Goal: Information Seeking & Learning: Check status

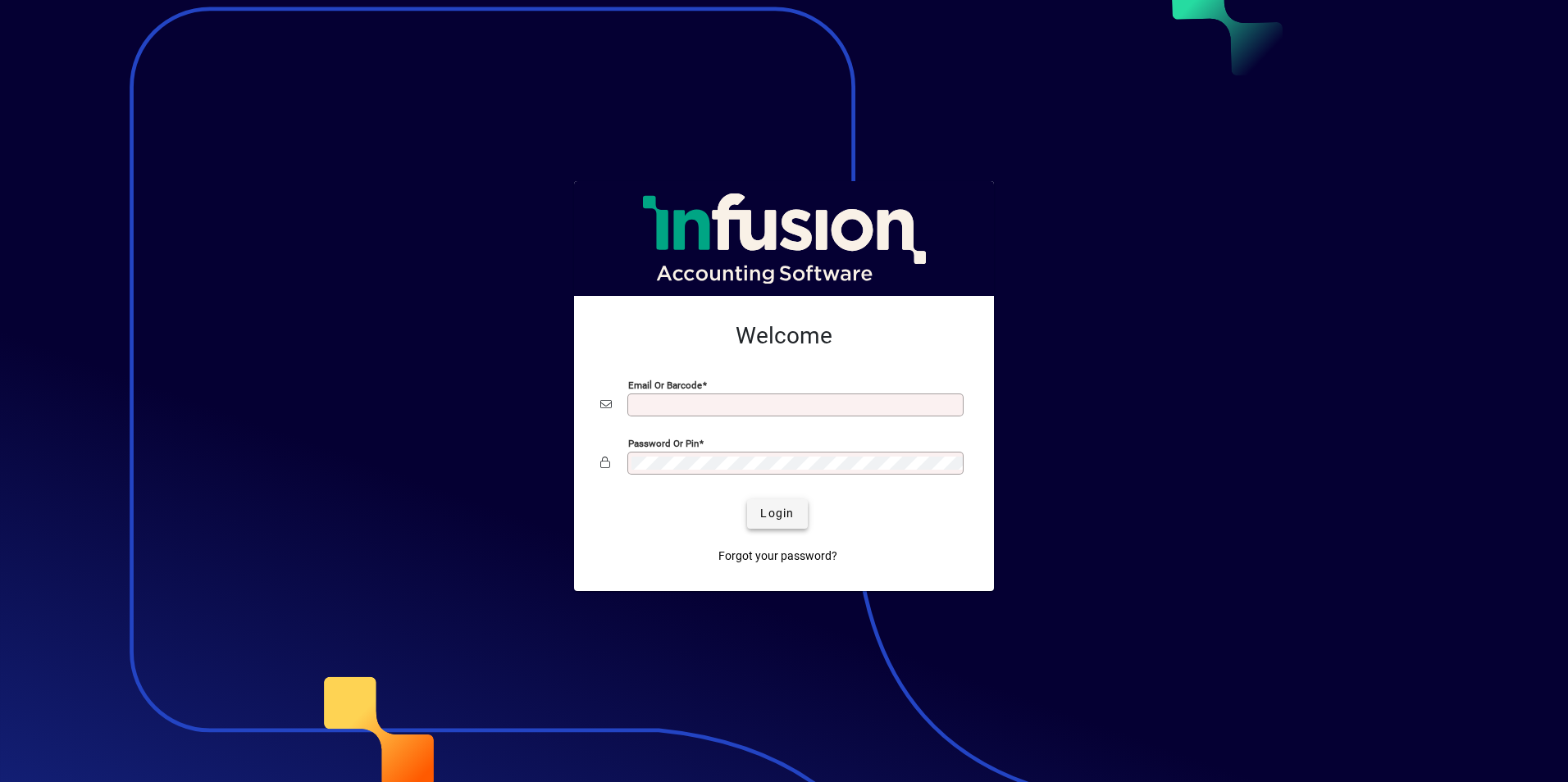
type input "**********"
click at [770, 515] on span "Login" at bounding box center [777, 513] width 34 height 17
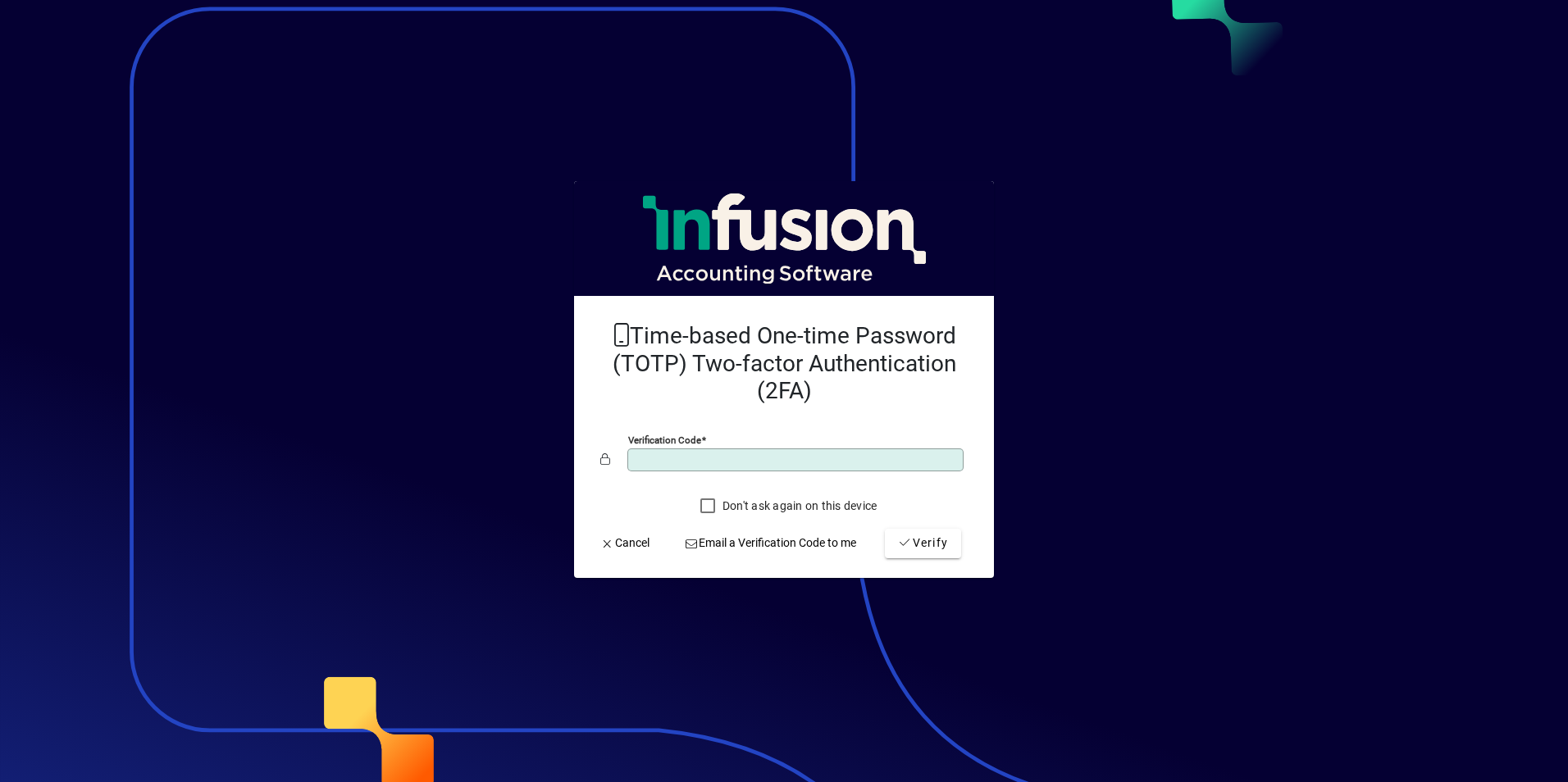
type input "******"
click at [885, 528] on button "Verify" at bounding box center [923, 543] width 76 height 30
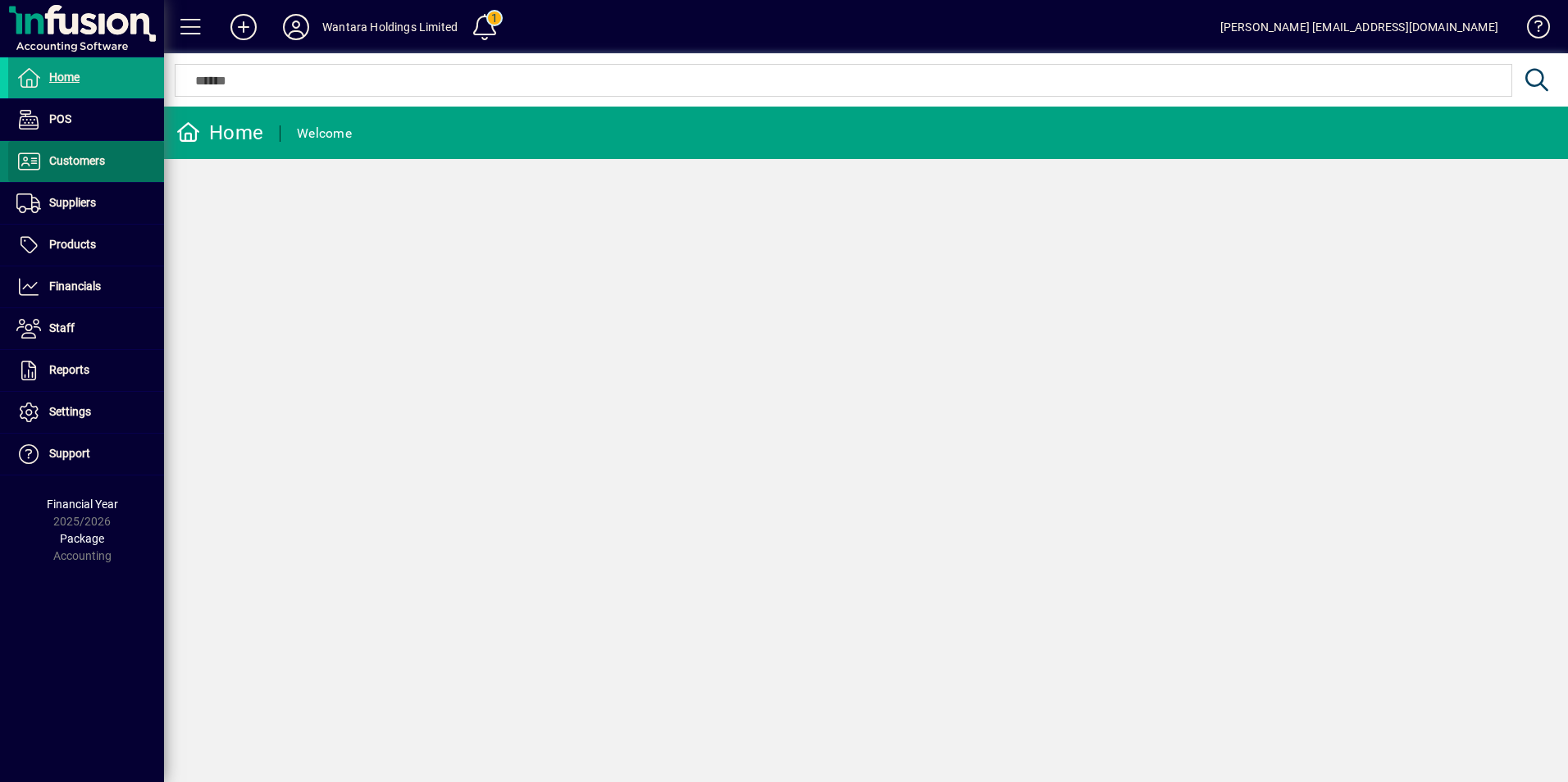
click at [71, 157] on span "Customers" at bounding box center [77, 161] width 56 height 14
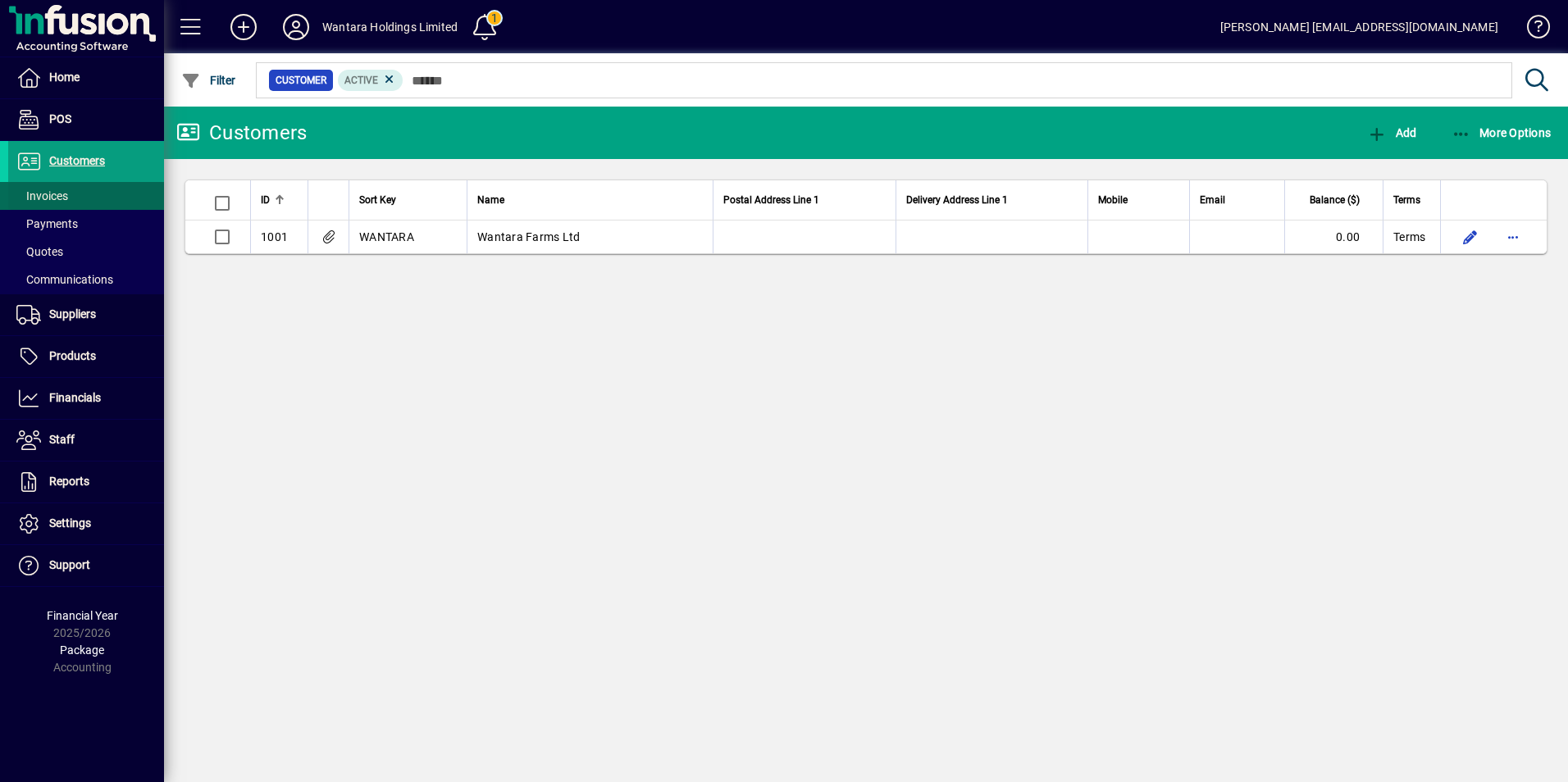
click at [90, 196] on span at bounding box center [86, 195] width 156 height 40
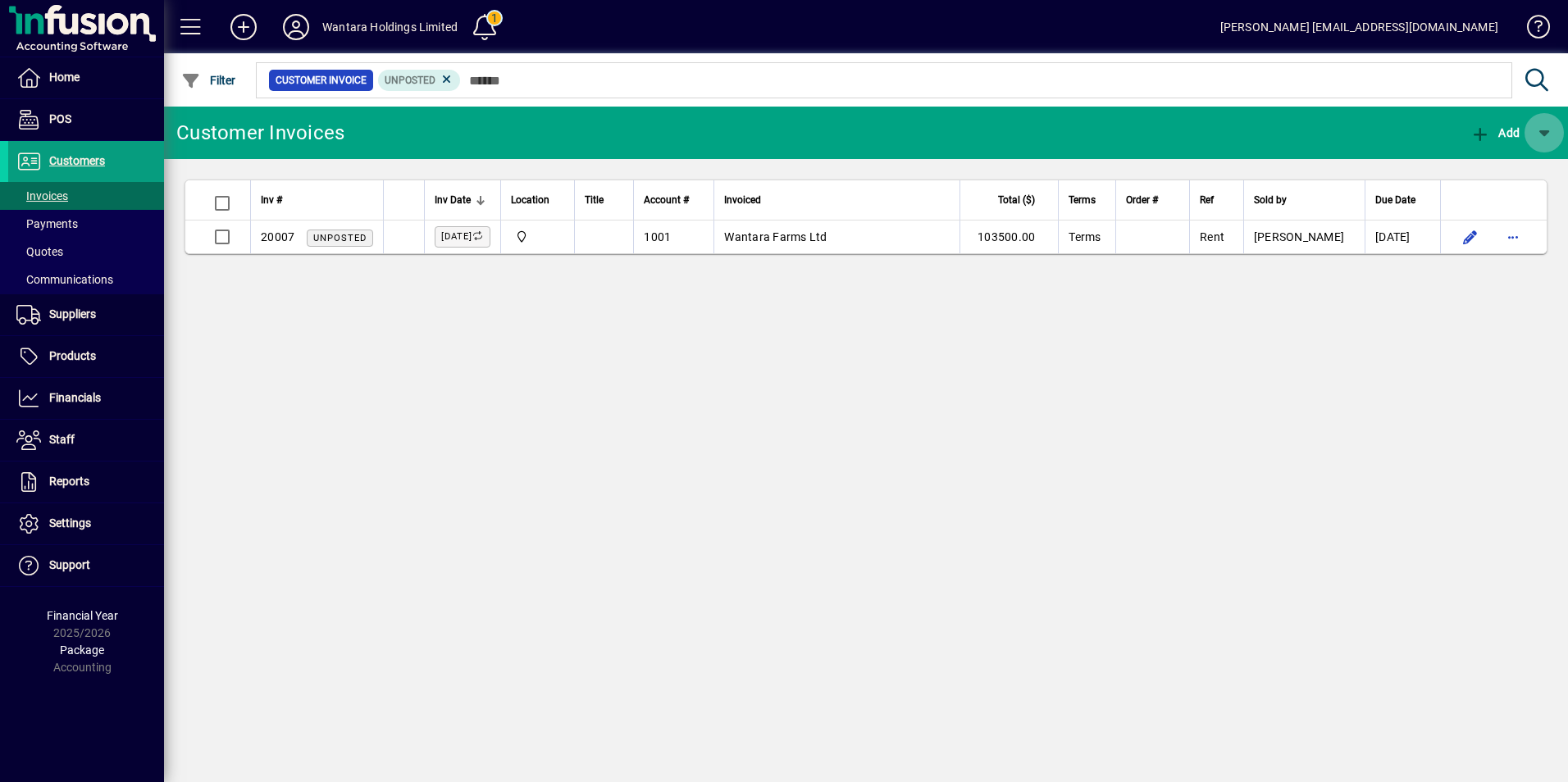
click at [1553, 126] on span "button" at bounding box center [1544, 133] width 40 height 40
click at [1553, 126] on div at bounding box center [784, 391] width 1568 height 782
click at [44, 224] on span "Payments" at bounding box center [47, 224] width 62 height 14
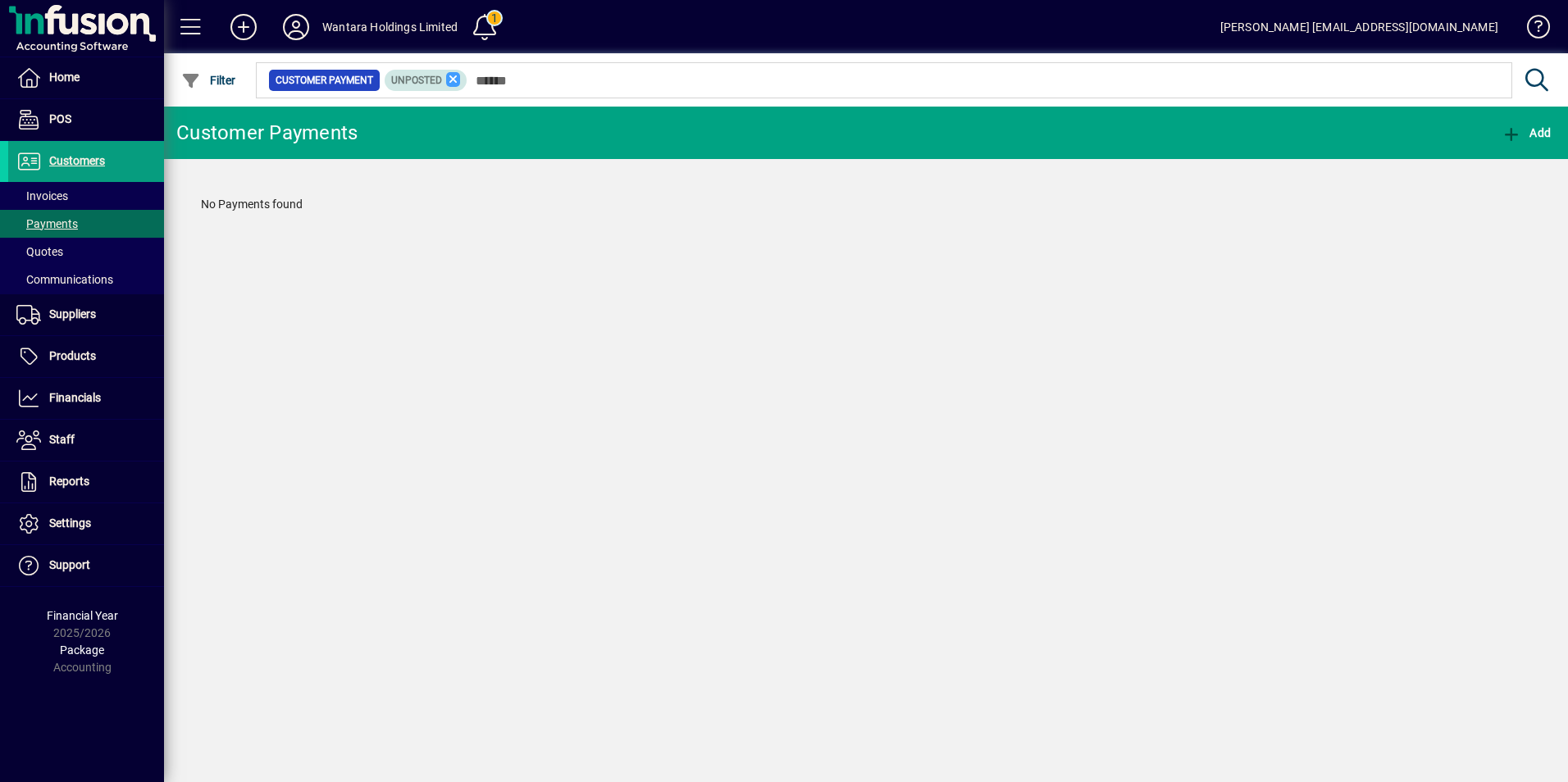
click at [454, 79] on icon at bounding box center [452, 79] width 14 height 14
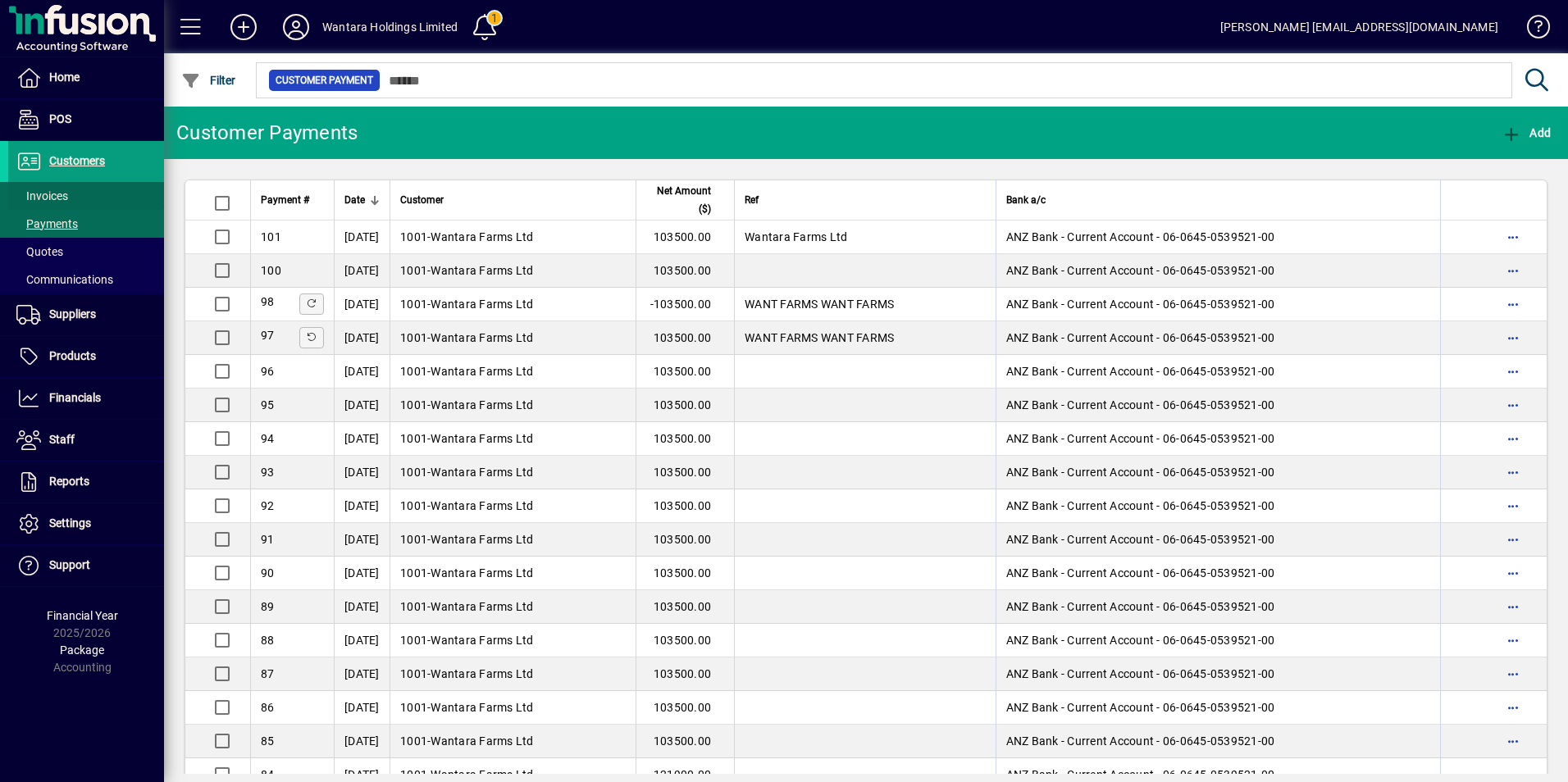
click at [44, 197] on span "Invoices" at bounding box center [41, 196] width 52 height 14
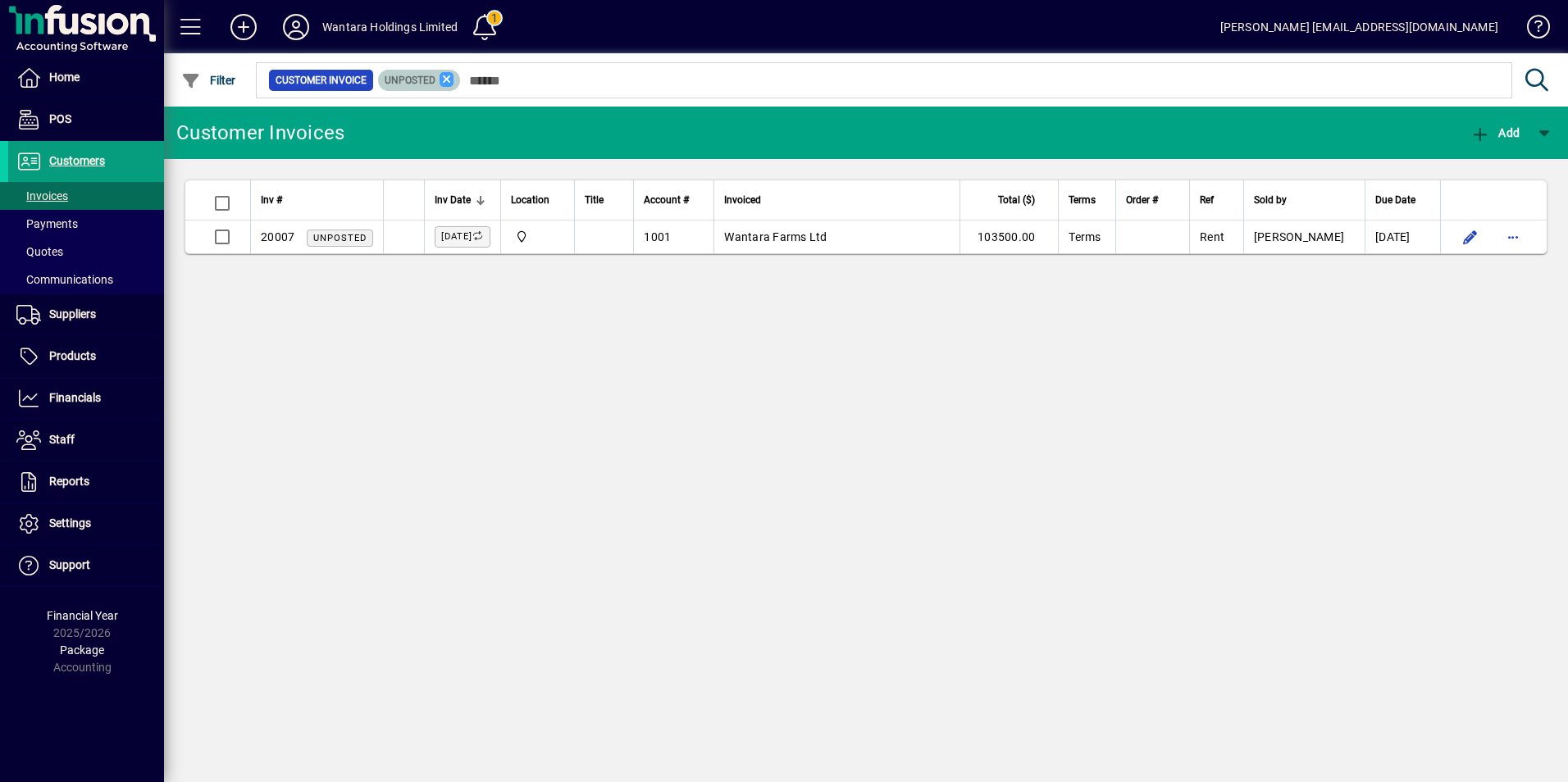
click at [452, 78] on icon at bounding box center [447, 79] width 14 height 14
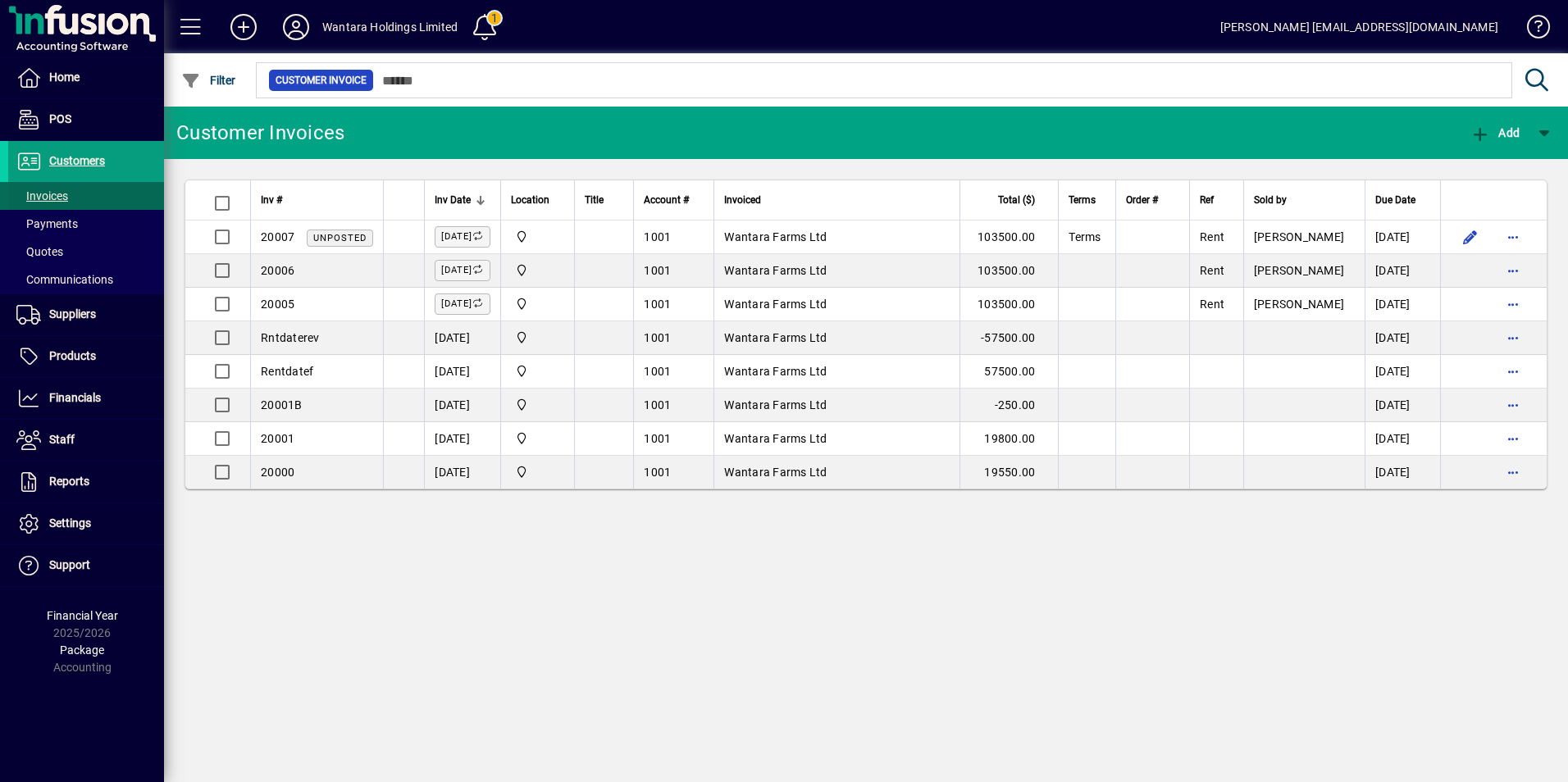
click at [49, 189] on span "Invoices" at bounding box center [41, 196] width 52 height 14
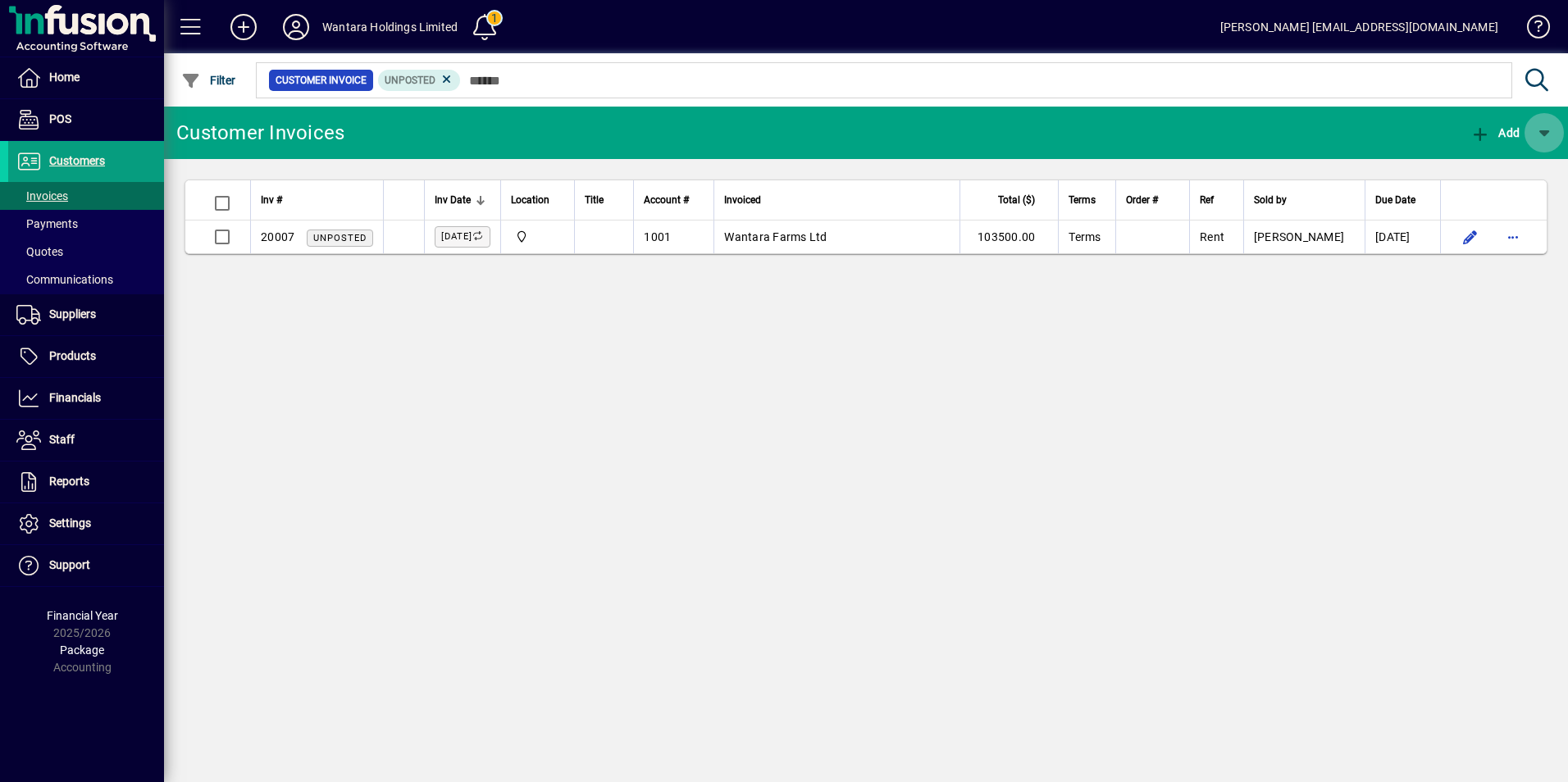
click at [1547, 134] on span "button" at bounding box center [1544, 133] width 40 height 40
click at [1547, 134] on div at bounding box center [784, 391] width 1568 height 782
click at [76, 161] on span "Customers" at bounding box center [77, 161] width 56 height 14
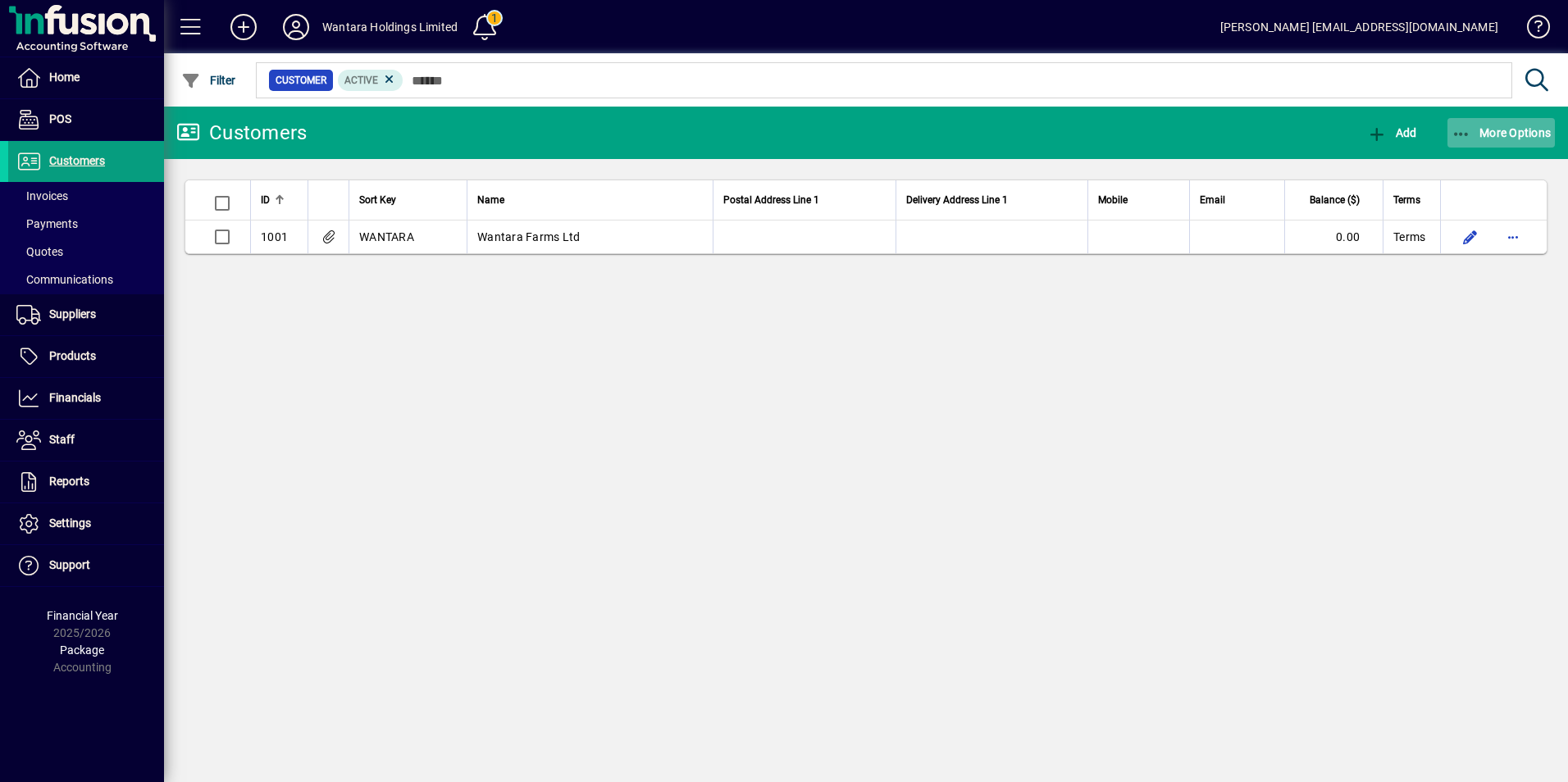
click at [1462, 132] on icon "button" at bounding box center [1461, 134] width 20 height 16
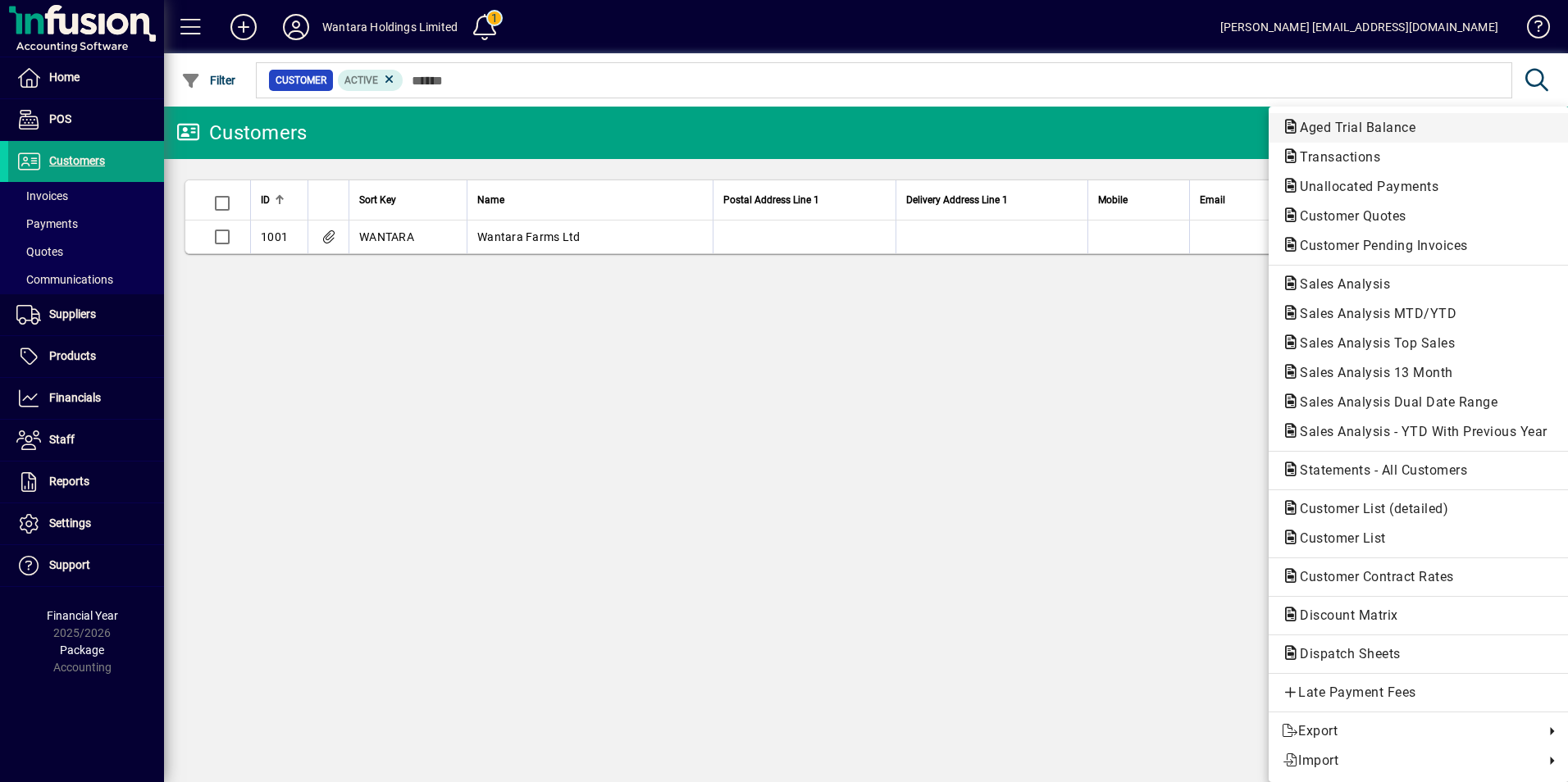
click at [1382, 131] on span "Aged Trial Balance" at bounding box center [1353, 128] width 142 height 15
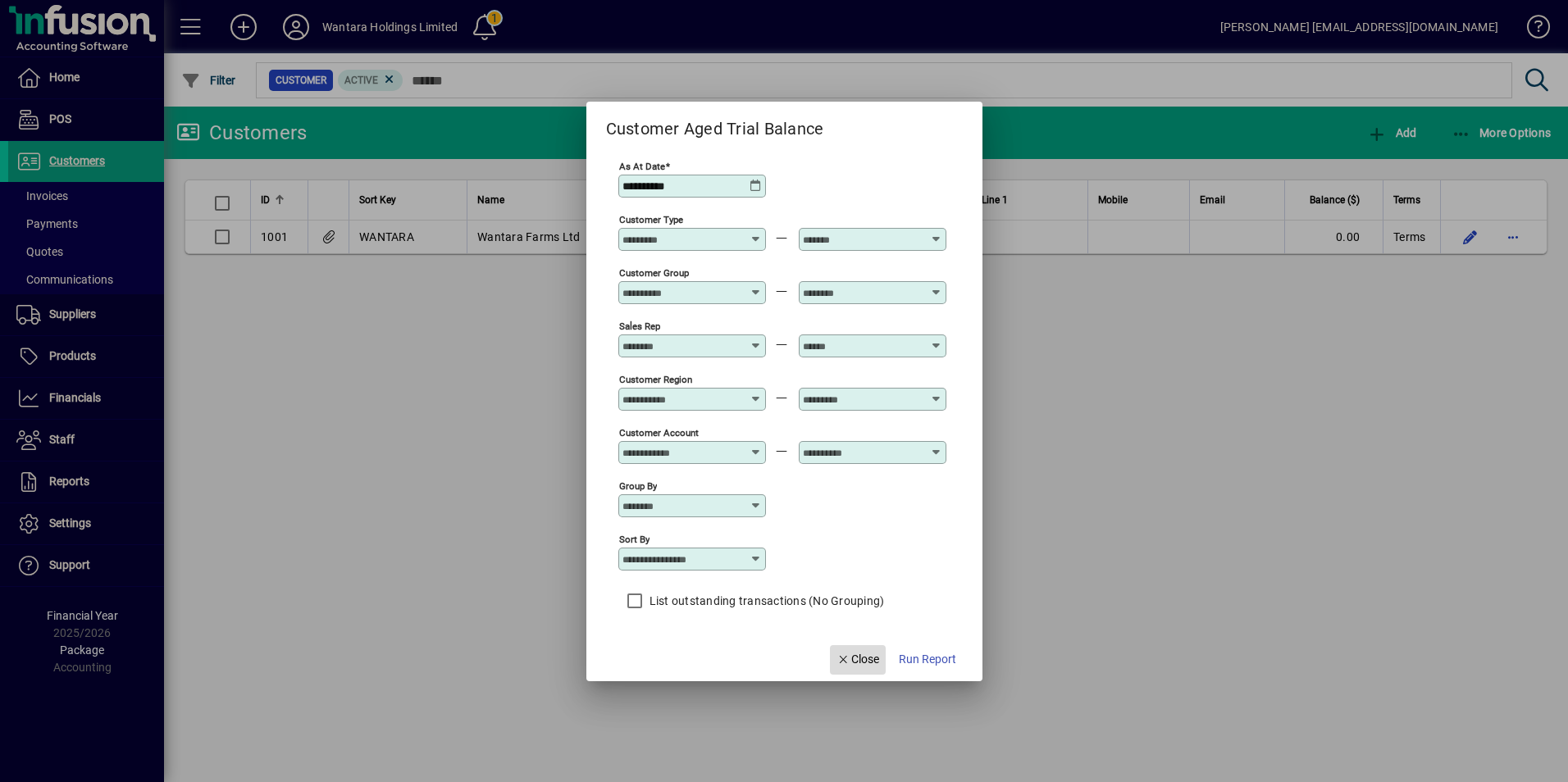
click at [858, 653] on span "Close" at bounding box center [858, 659] width 42 height 17
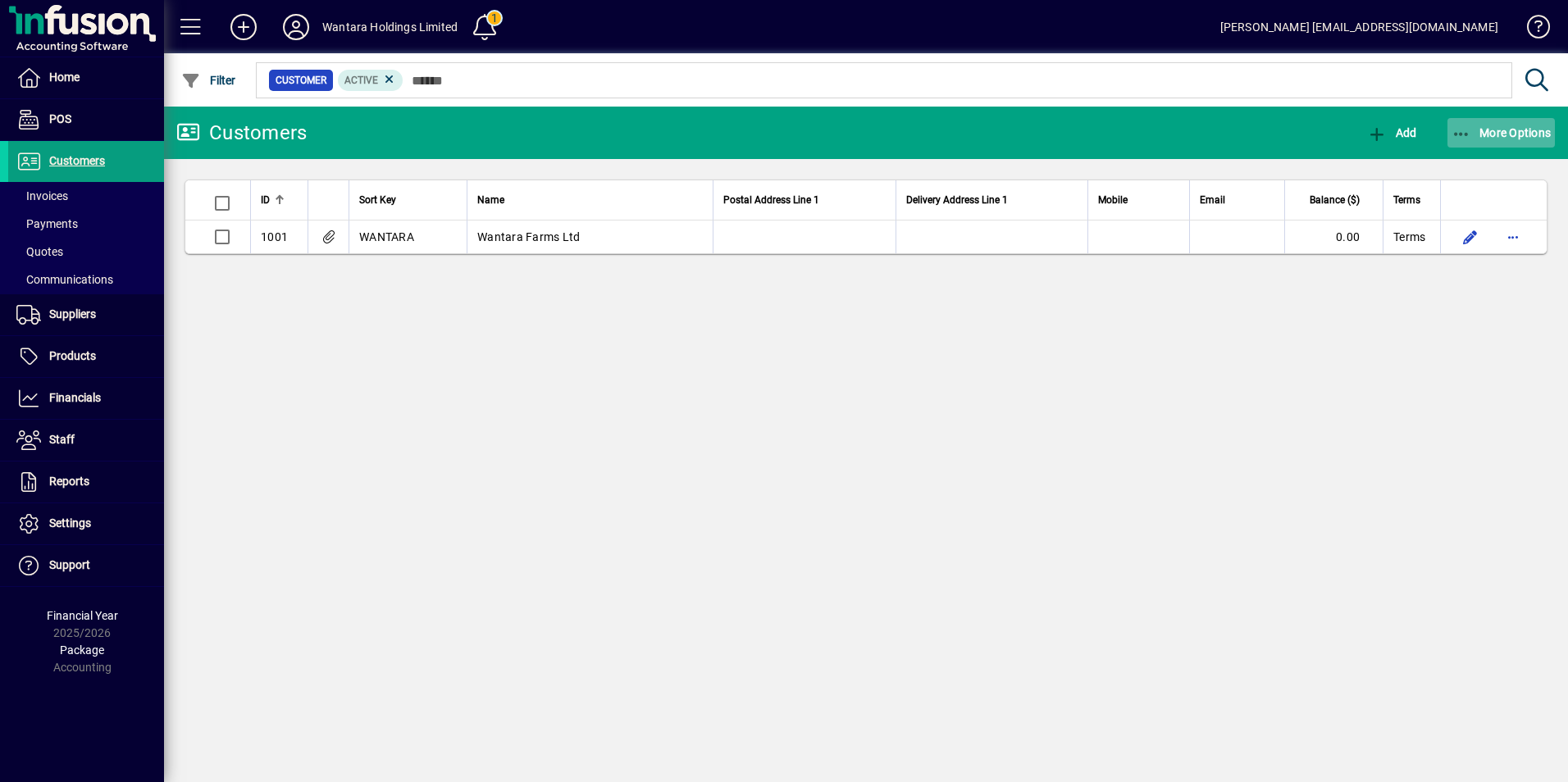
click at [1450, 134] on span "button" at bounding box center [1501, 133] width 108 height 40
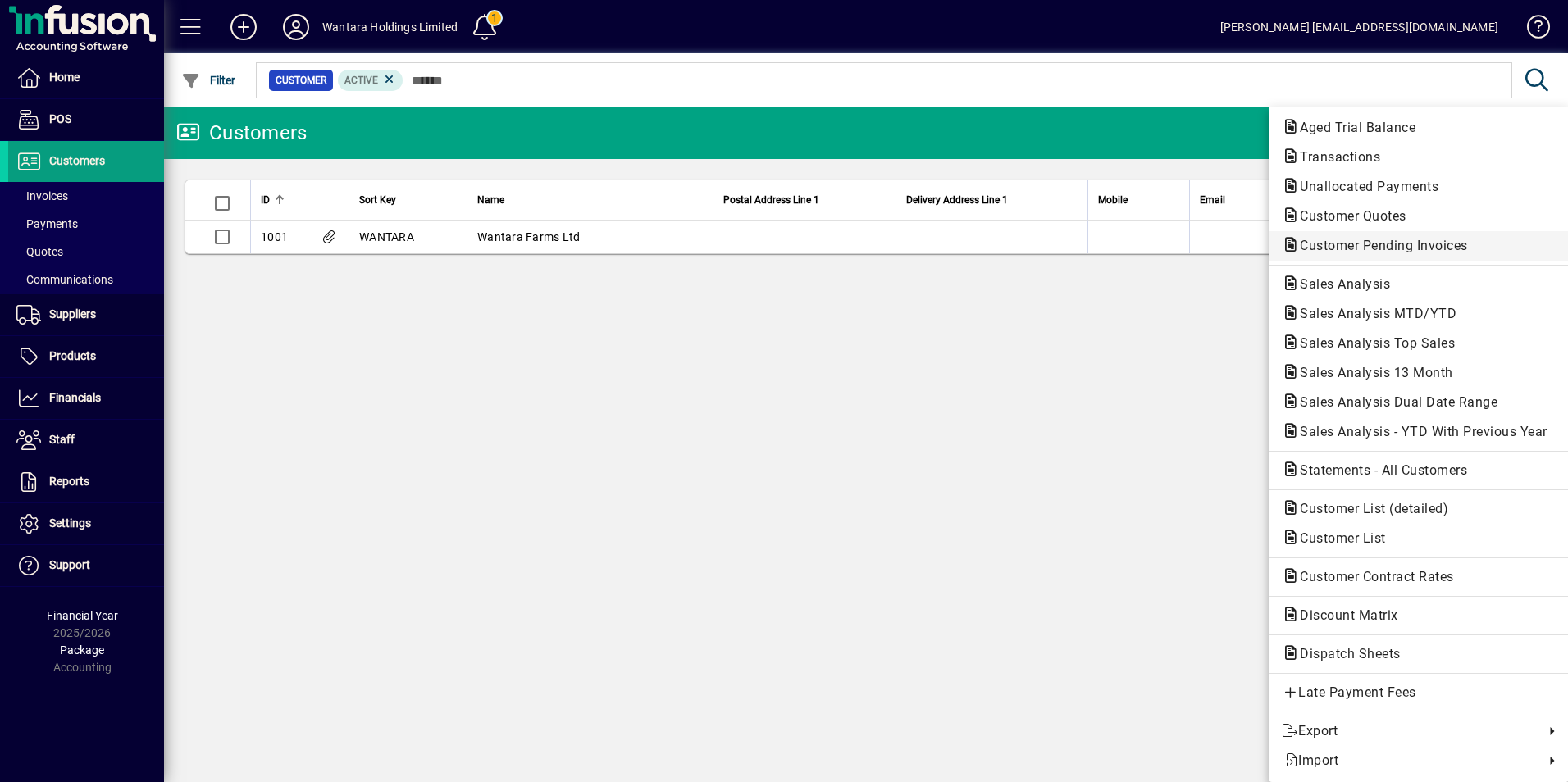
click at [1377, 241] on span "Customer Pending Invoices" at bounding box center [1379, 245] width 195 height 15
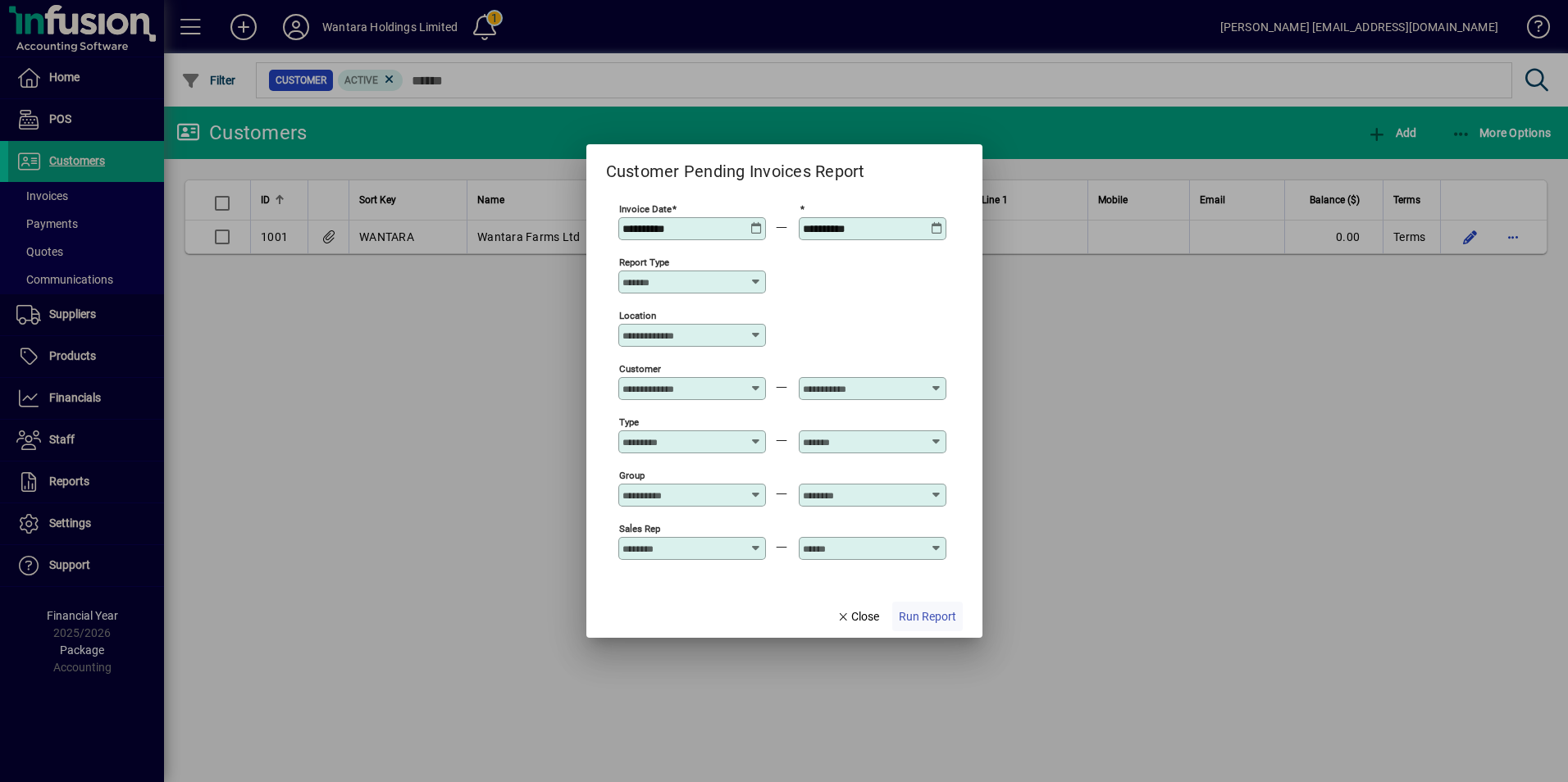
click at [925, 625] on span "Run Report" at bounding box center [928, 616] width 58 height 17
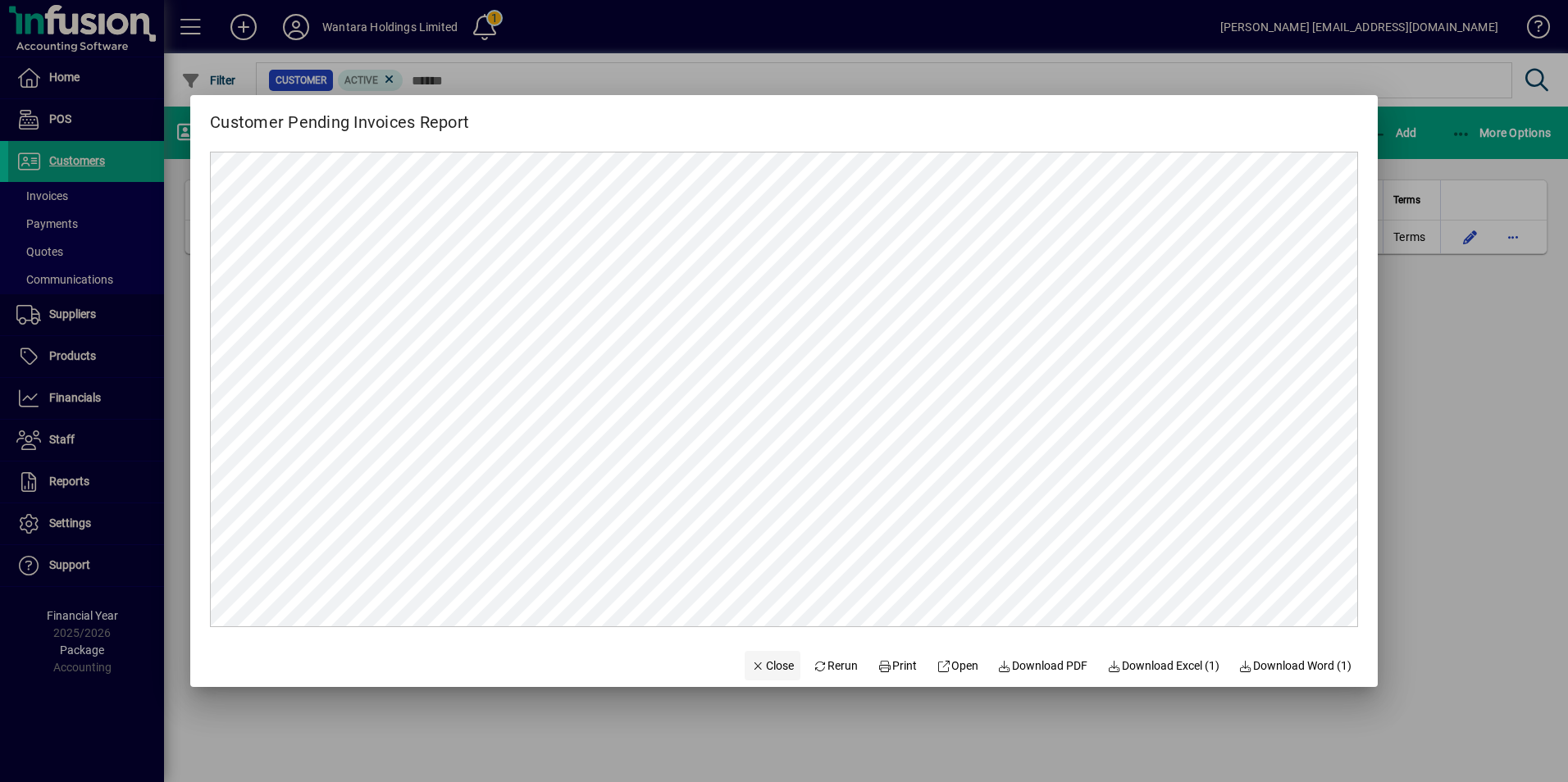
click at [770, 662] on span "Close" at bounding box center [772, 666] width 42 height 17
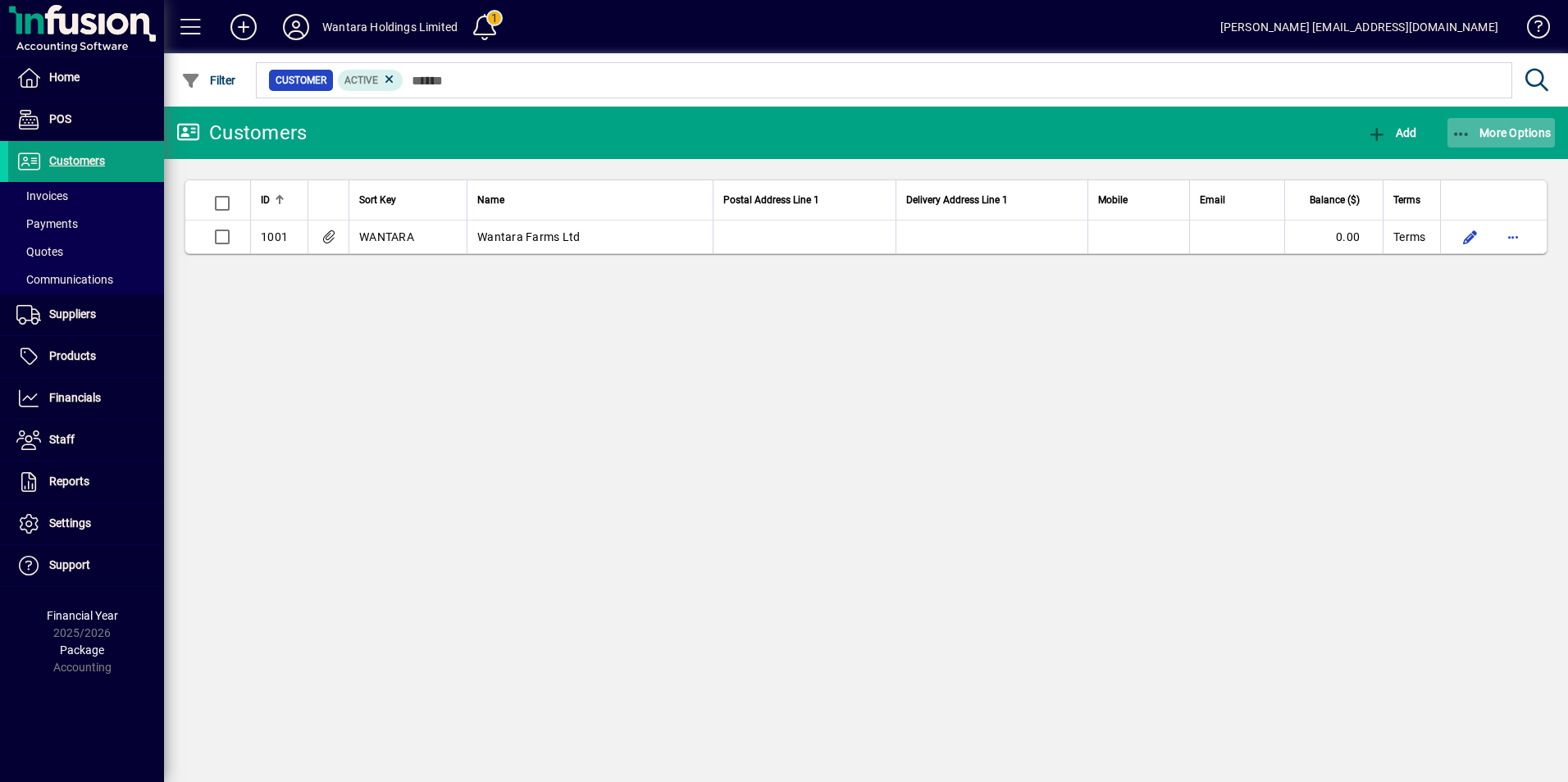
click at [1477, 135] on span "More Options" at bounding box center [1501, 133] width 100 height 14
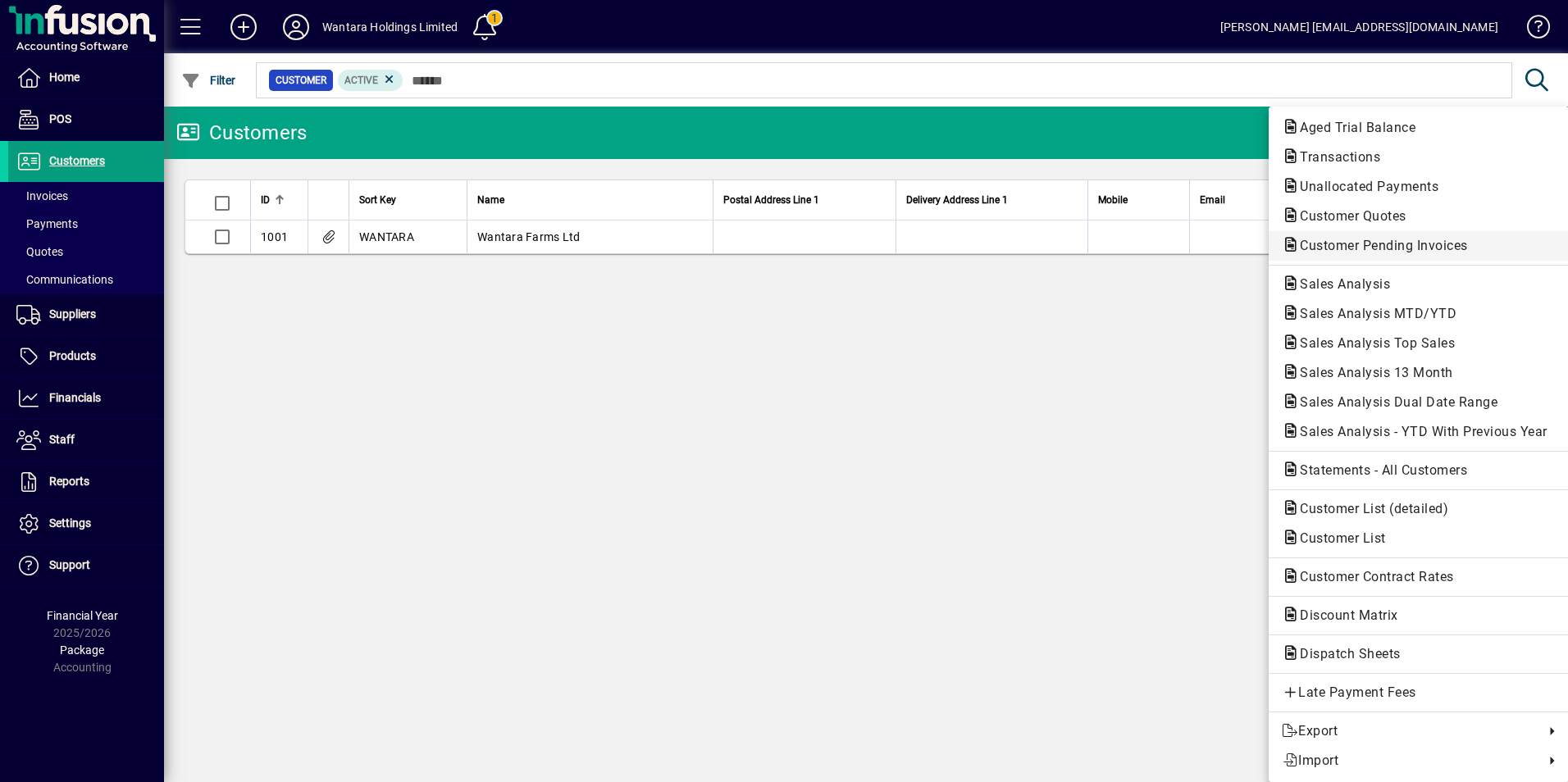
click at [1367, 242] on span "Customer Pending Invoices" at bounding box center [1379, 245] width 195 height 15
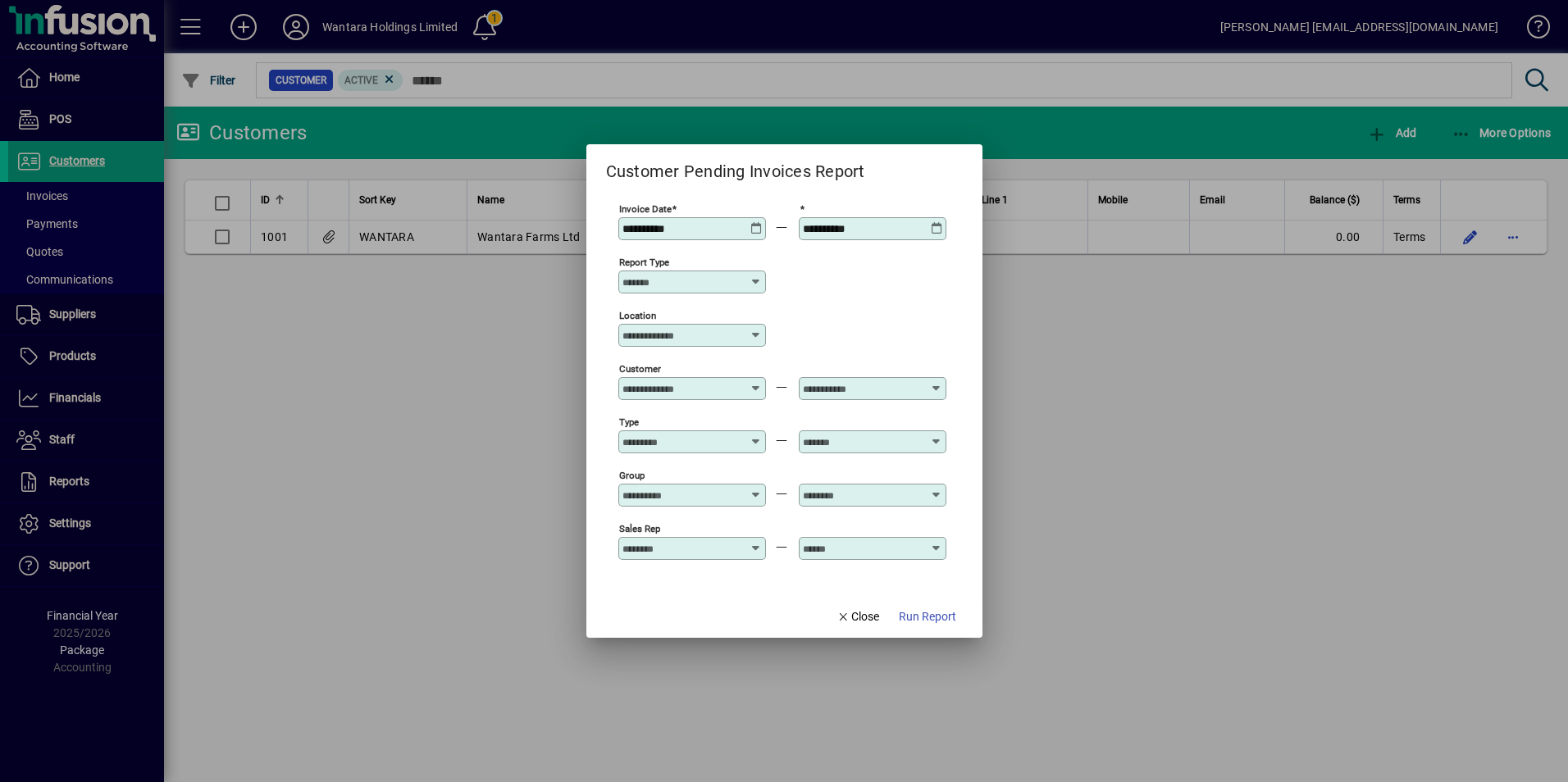
click at [752, 222] on icon at bounding box center [756, 222] width 13 height 0
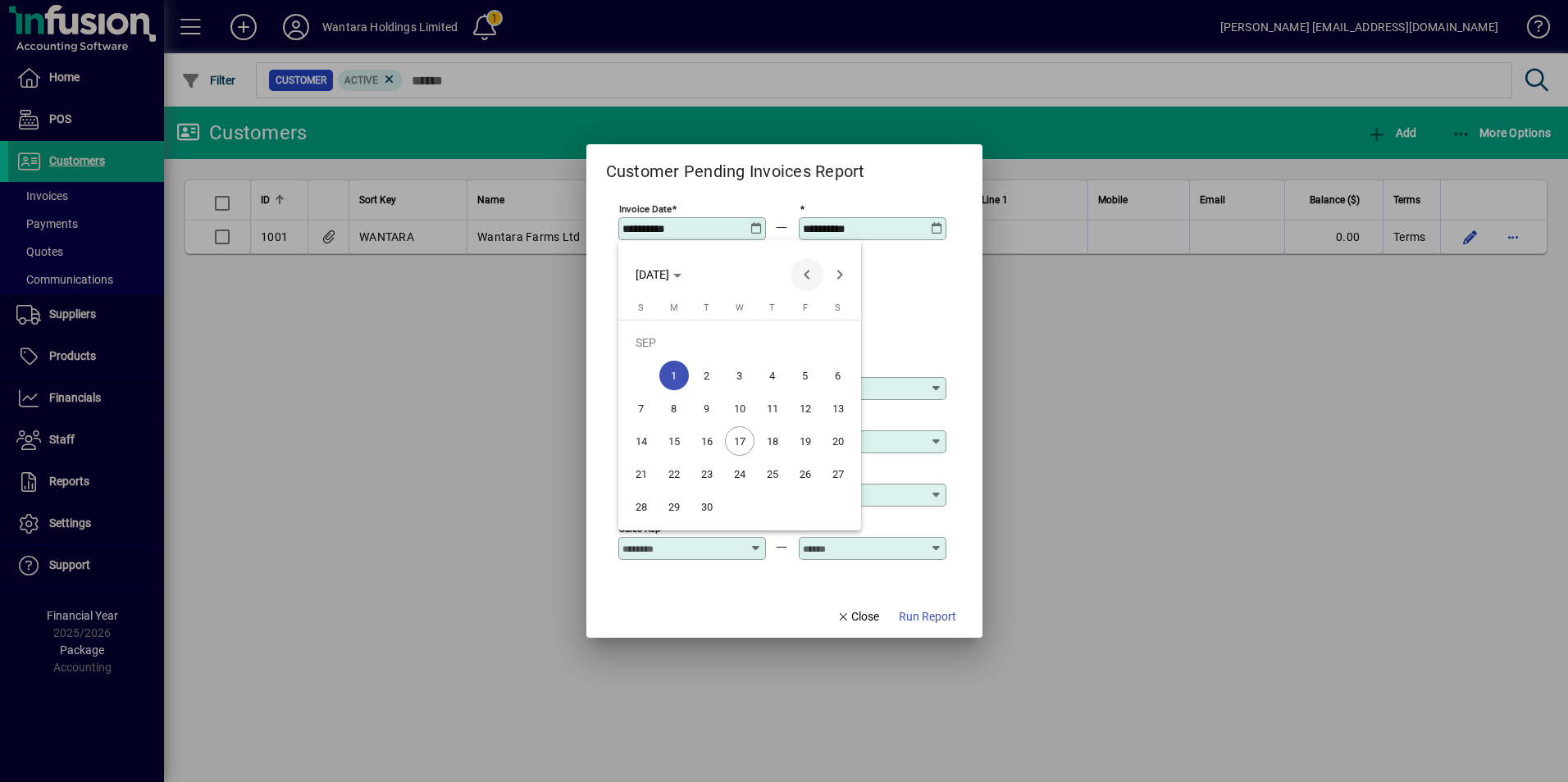
click at [815, 278] on span "Previous month" at bounding box center [807, 274] width 33 height 33
click at [815, 277] on span "Previous month" at bounding box center [807, 274] width 33 height 33
click at [715, 378] on span "1" at bounding box center [706, 375] width 30 height 30
type input "**********"
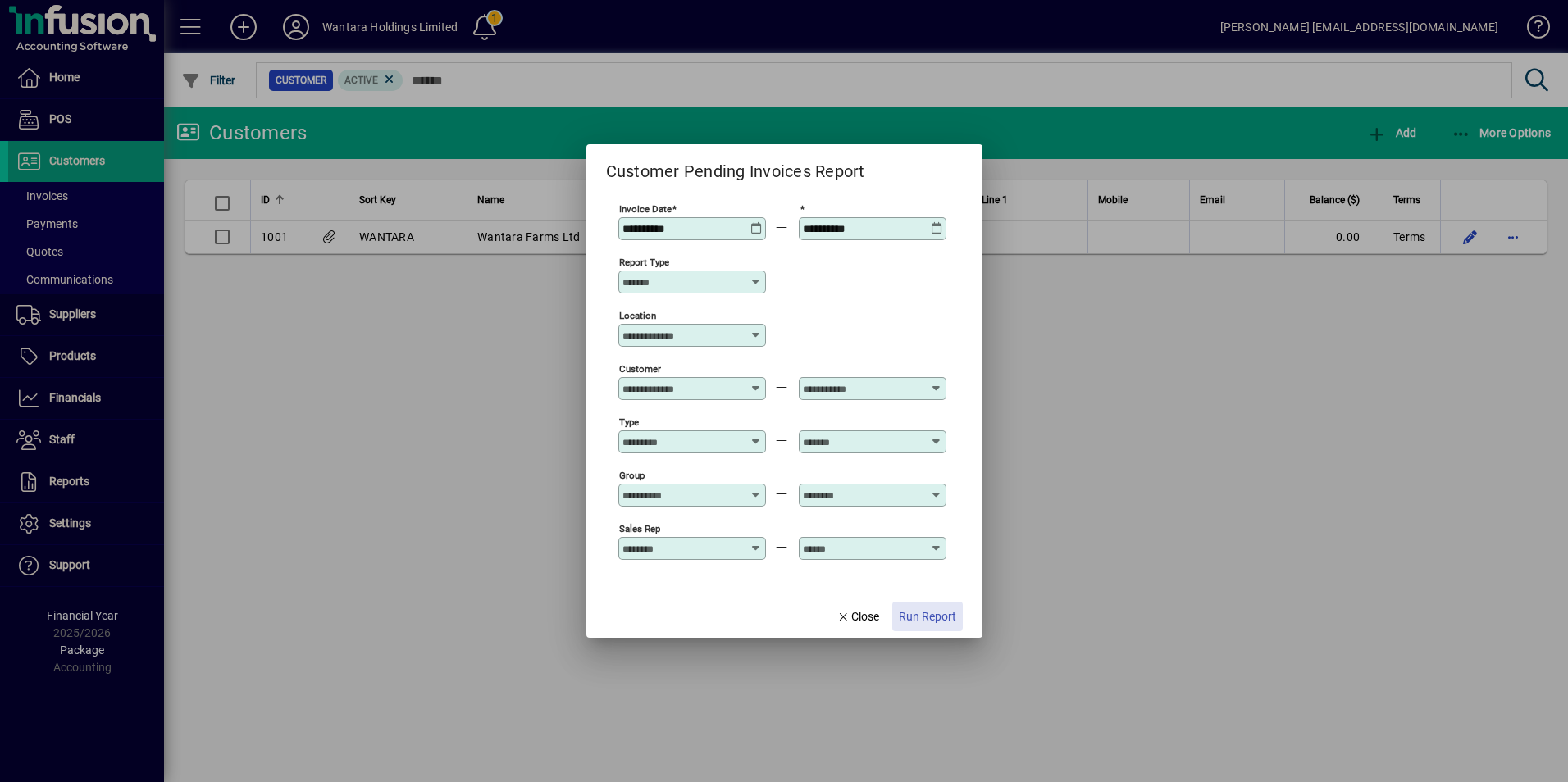
click at [924, 614] on span "Run Report" at bounding box center [928, 616] width 58 height 17
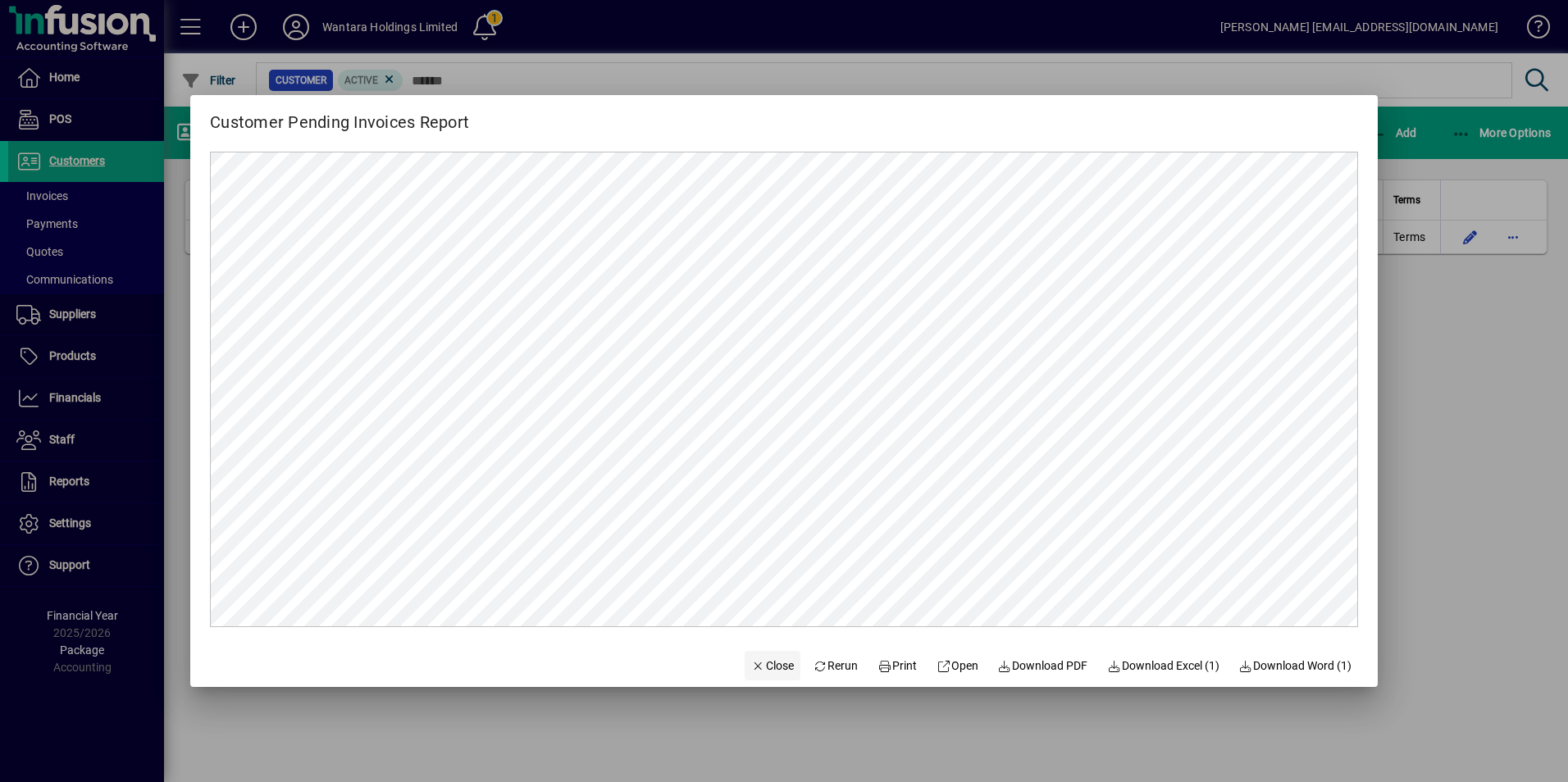
click at [765, 675] on span "button" at bounding box center [772, 665] width 56 height 40
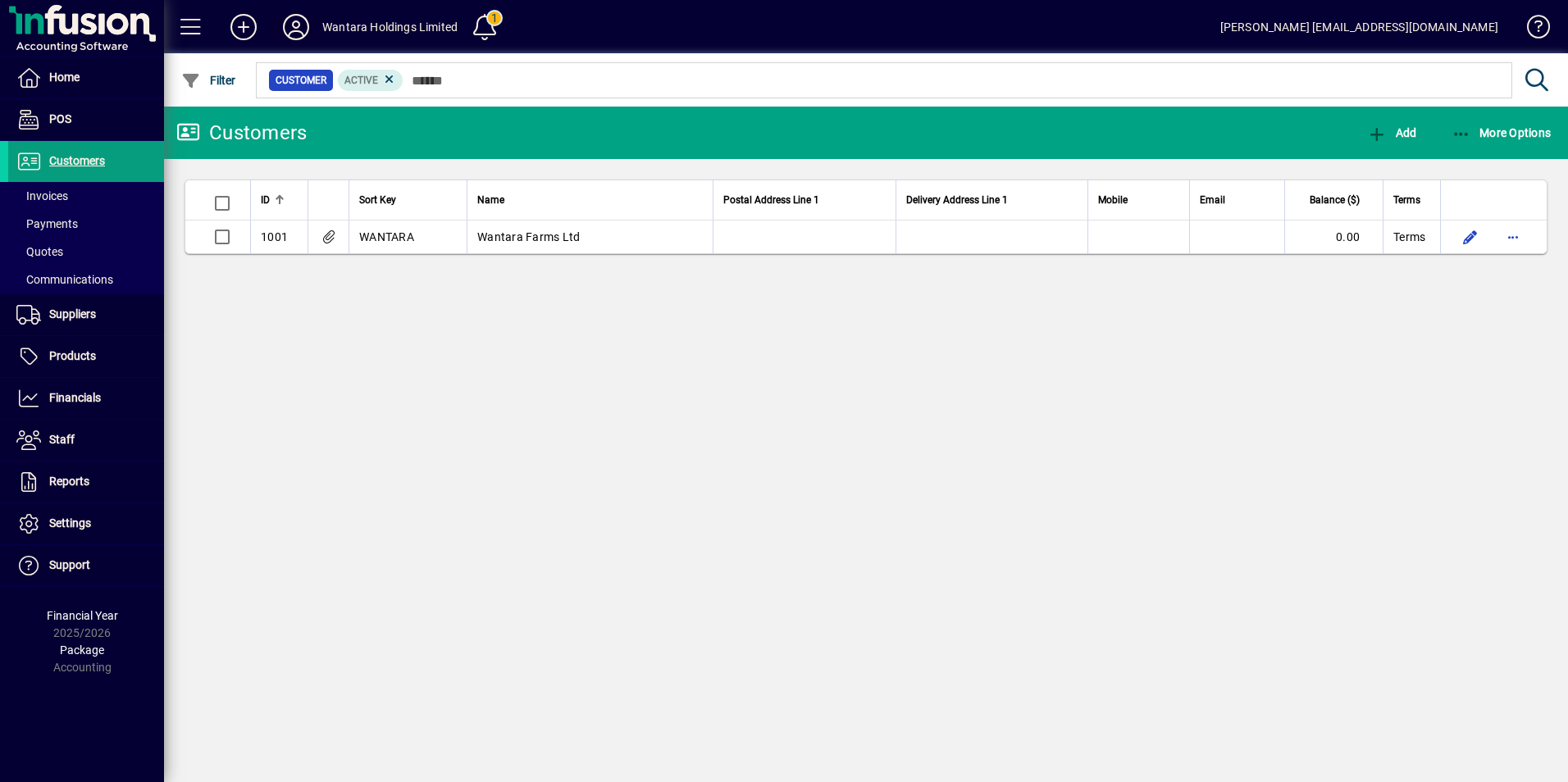
click at [303, 29] on icon at bounding box center [296, 26] width 33 height 26
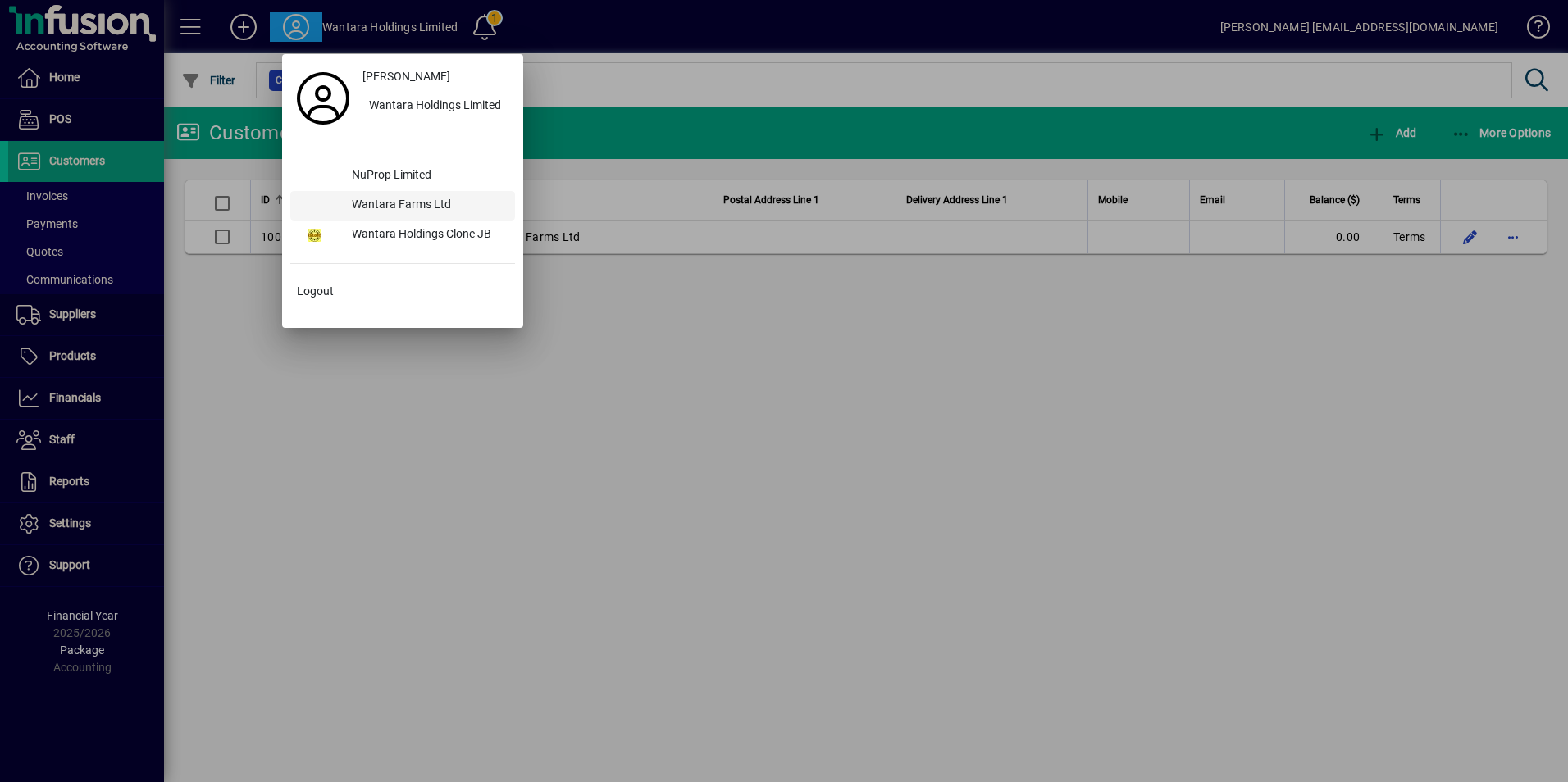
click at [426, 205] on div "Wantara Farms Ltd" at bounding box center [426, 205] width 176 height 30
